Goal: Information Seeking & Learning: Check status

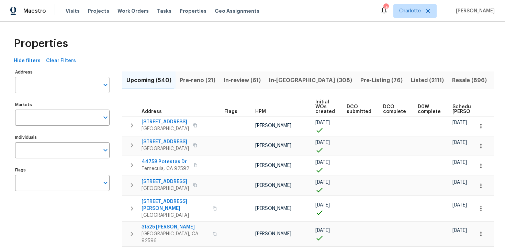
click at [60, 83] on input "Address" at bounding box center [57, 85] width 84 height 16
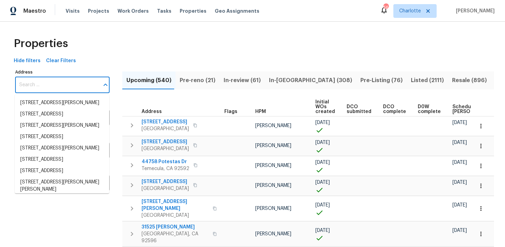
paste input "[STREET_ADDRESS]"
type input "[STREET_ADDRESS]"
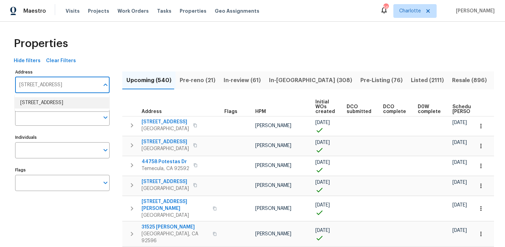
click at [57, 104] on li "[STREET_ADDRESS]" at bounding box center [62, 102] width 94 height 11
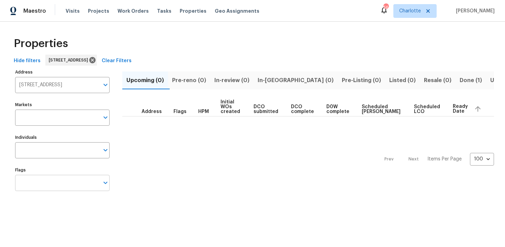
click at [54, 188] on input "Flags" at bounding box center [57, 183] width 84 height 16
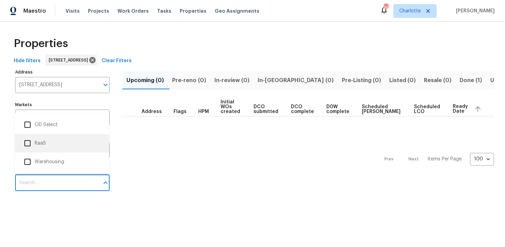
click at [45, 142] on li "RaaS" at bounding box center [61, 143] width 83 height 14
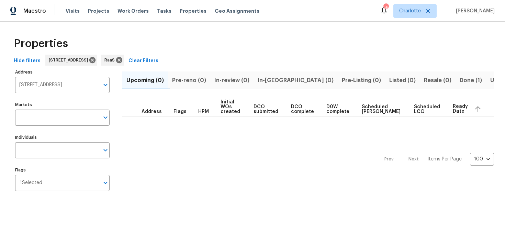
click at [459, 79] on span "Done (1)" at bounding box center [470, 81] width 22 height 10
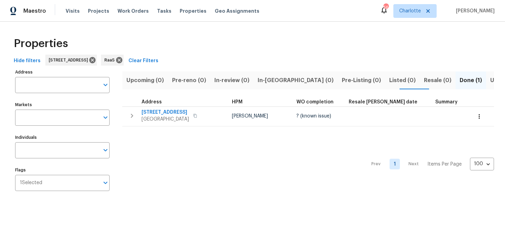
type input "[STREET_ADDRESS]"
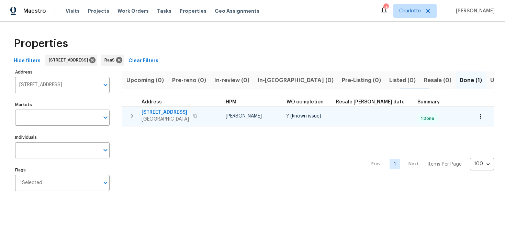
click at [212, 111] on div "[STREET_ADDRESS]" at bounding box center [179, 116] width 77 height 14
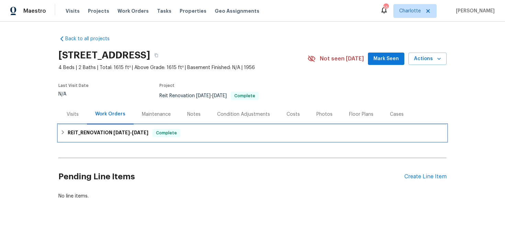
click at [215, 131] on div "REIT_RENOVATION [DATE] - [DATE] Complete" at bounding box center [252, 133] width 384 height 8
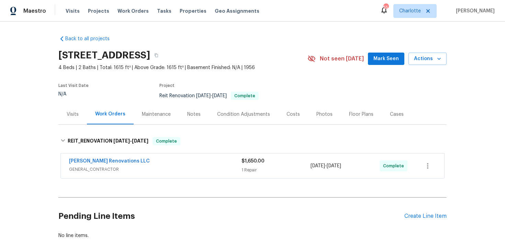
click at [289, 117] on div "Costs" at bounding box center [292, 114] width 13 height 7
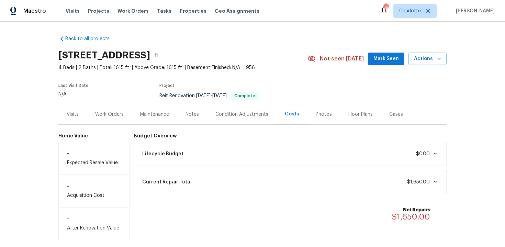
click at [107, 115] on div "Work Orders" at bounding box center [109, 114] width 28 height 7
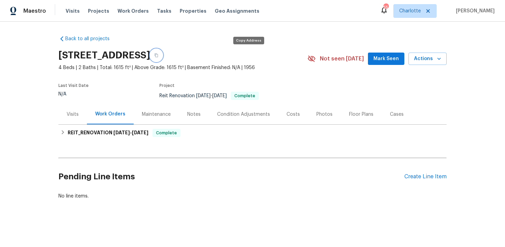
click at [158, 56] on icon "button" at bounding box center [156, 55] width 4 height 4
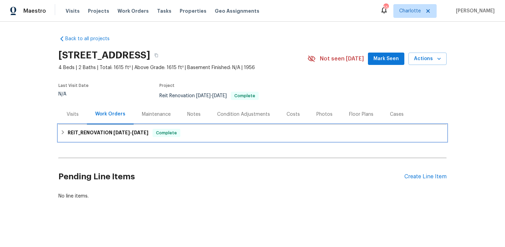
click at [223, 135] on div "REIT_RENOVATION 8/12/25 - 8/15/25 Complete" at bounding box center [252, 133] width 384 height 8
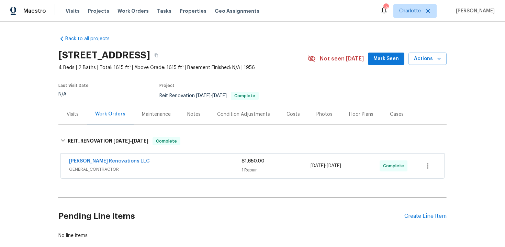
click at [198, 159] on div "Aseem Renovations LLC" at bounding box center [155, 162] width 172 height 8
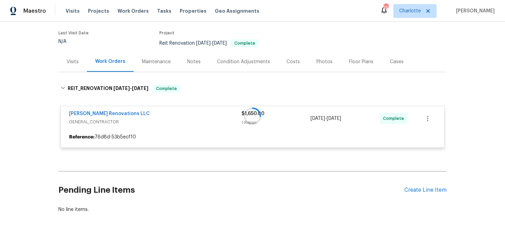
scroll to position [65, 0]
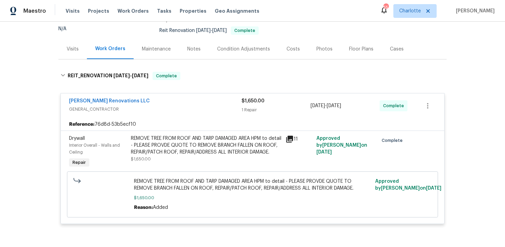
click at [186, 97] on div "Aseem Renovations LLC GENERAL_CONTRACTOR $1,650.00 1 Repair 8/13/2025 - 8/15/20…" at bounding box center [252, 105] width 383 height 25
click at [196, 100] on div "Aseem Renovations LLC" at bounding box center [155, 102] width 172 height 8
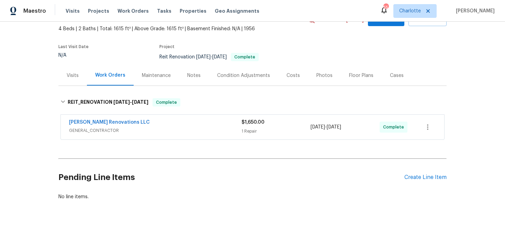
scroll to position [0, 0]
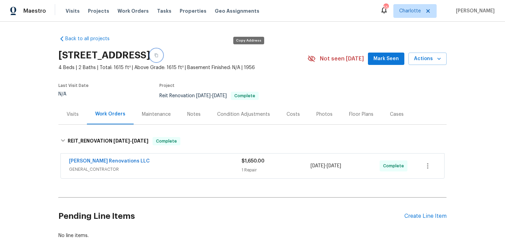
click at [158, 55] on icon "button" at bounding box center [156, 55] width 4 height 4
click at [162, 56] on button "button" at bounding box center [156, 55] width 12 height 12
